Goal: Book appointment/travel/reservation

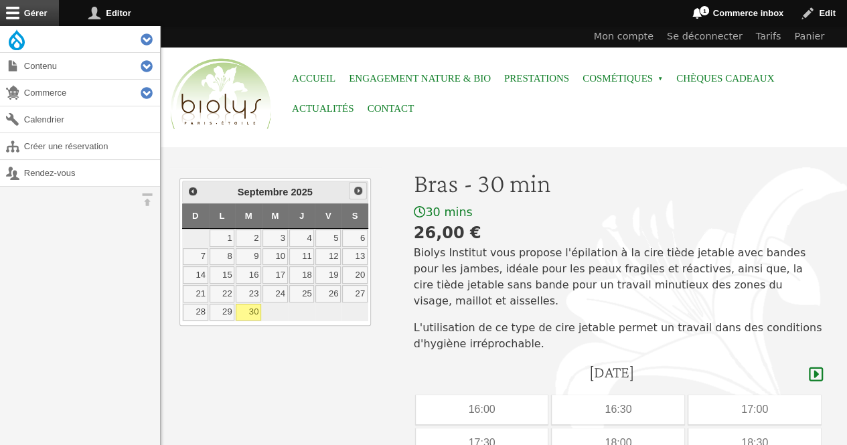
click at [355, 191] on span "Suivant" at bounding box center [358, 190] width 11 height 11
click at [283, 235] on link "1" at bounding box center [274, 238] width 25 height 17
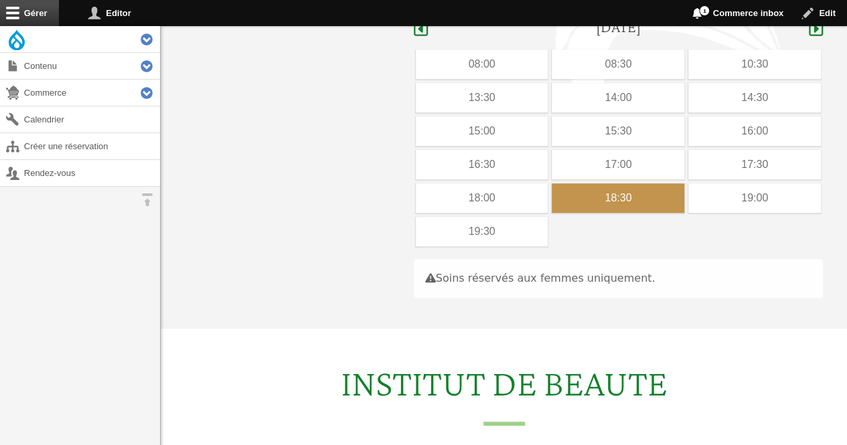
scroll to position [346, 0]
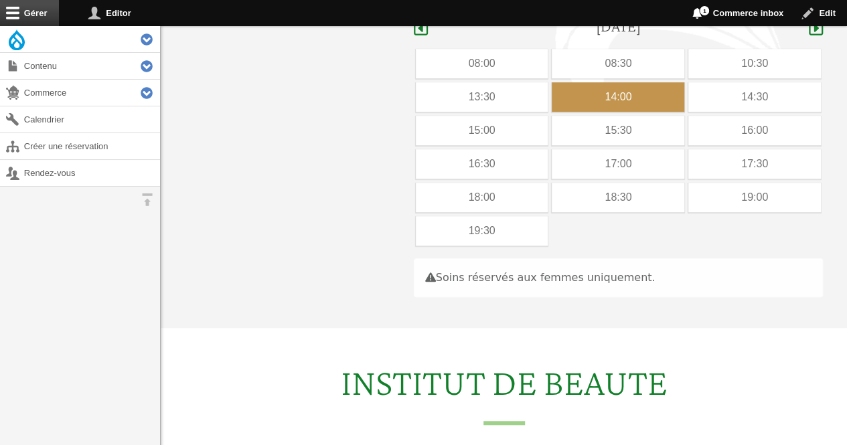
click at [625, 84] on div "14:00" at bounding box center [618, 96] width 133 height 29
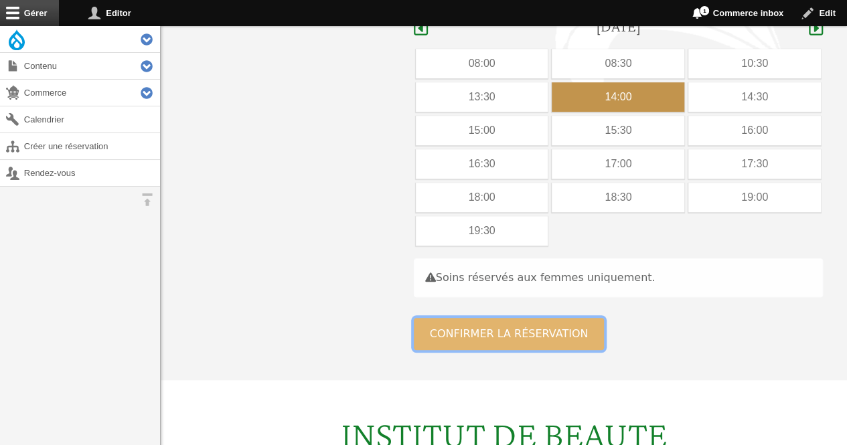
click at [503, 318] on button "Confirmer la réservation" at bounding box center [509, 334] width 191 height 32
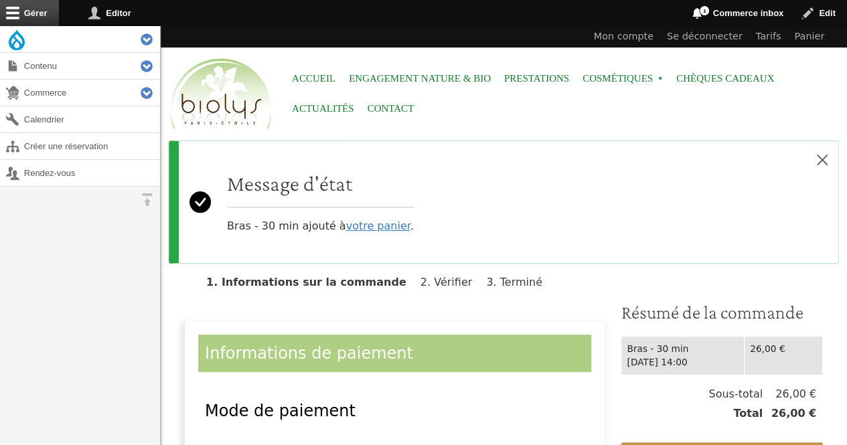
scroll to position [268, 0]
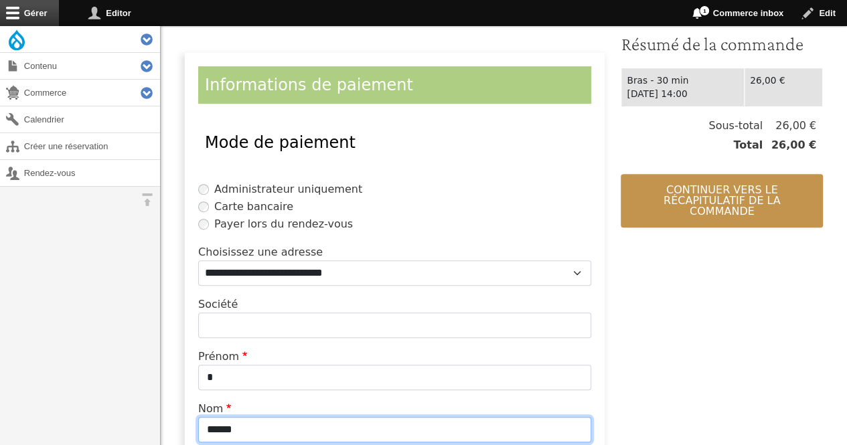
click at [324, 420] on input "******" at bounding box center [394, 429] width 393 height 25
type input "*"
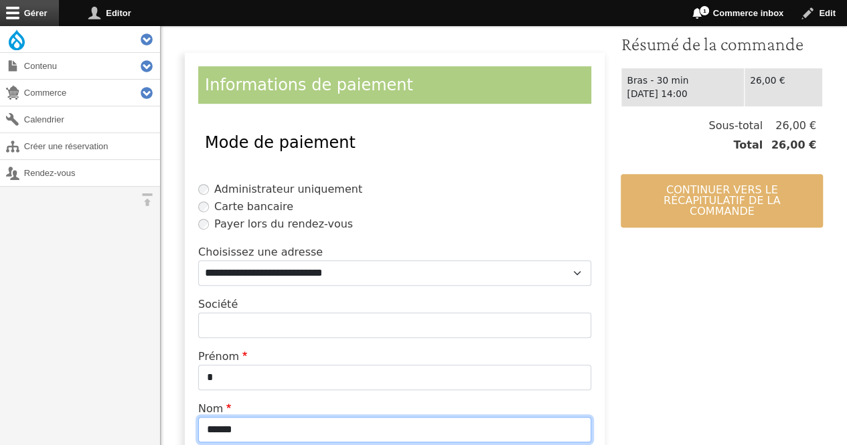
type input "******"
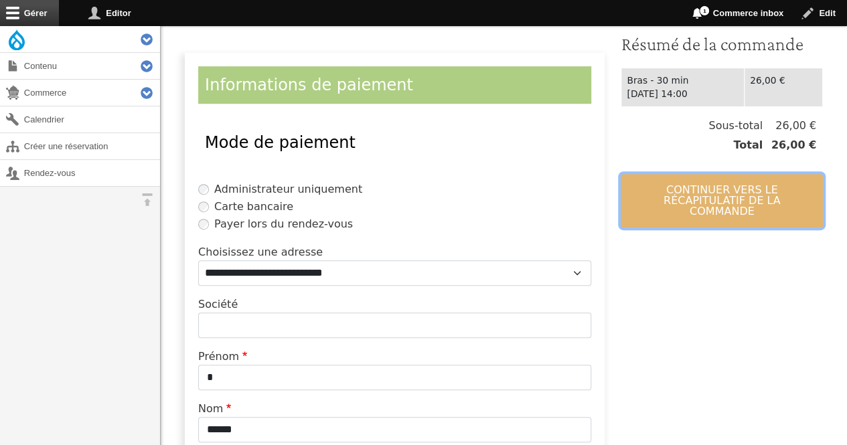
click at [688, 193] on button "Continuer vers le récapitulatif de la commande" at bounding box center [722, 201] width 202 height 54
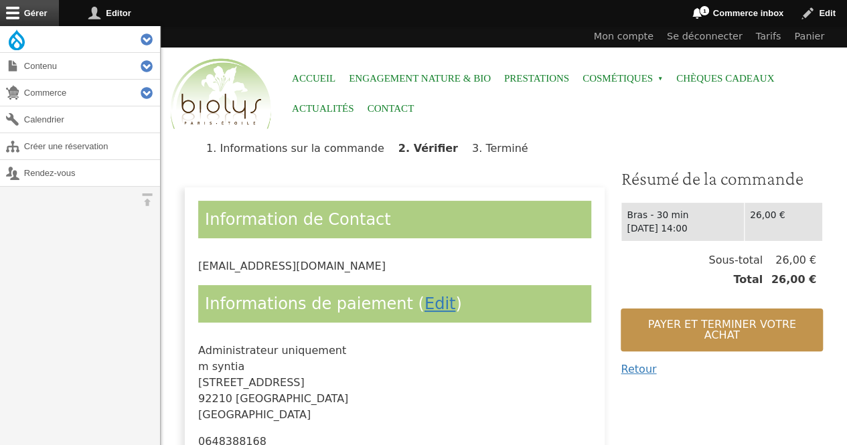
click at [669, 200] on div "Bras - 30 min [DATE] 14:00 26,00 €" at bounding box center [722, 223] width 202 height 57
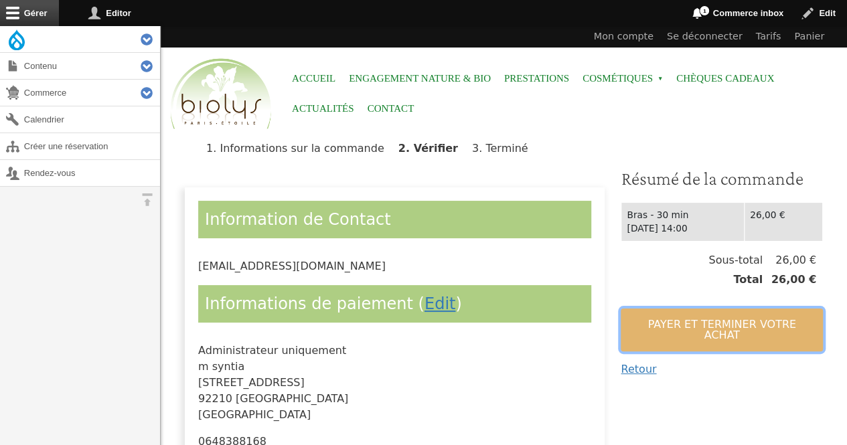
click at [666, 327] on button "Payer et terminer votre achat" at bounding box center [722, 330] width 202 height 43
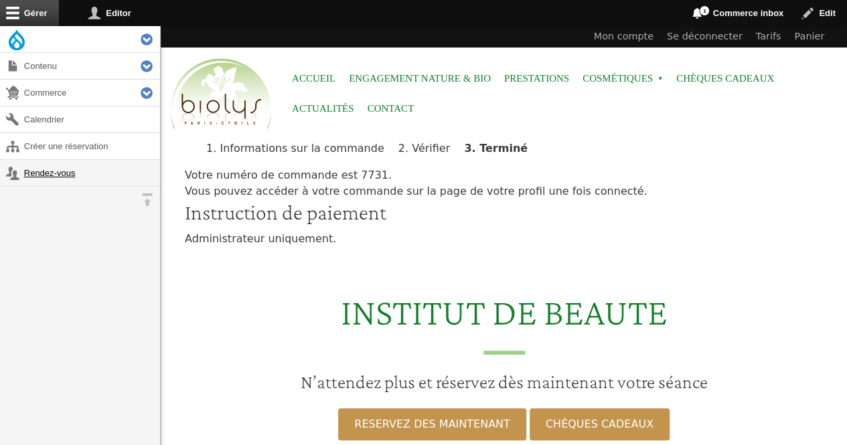
click at [46, 169] on link "Rendez-vous" at bounding box center [80, 173] width 160 height 26
